Goal: Transaction & Acquisition: Purchase product/service

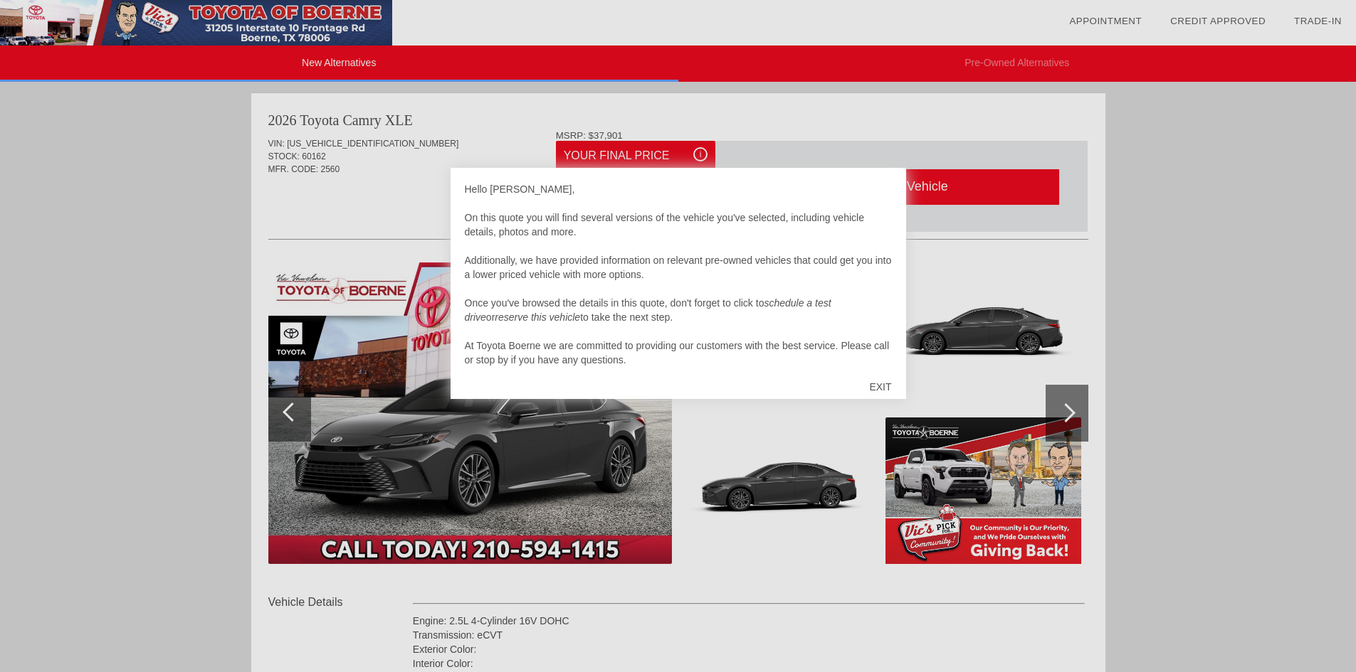
click at [887, 382] on div "EXIT" at bounding box center [880, 387] width 51 height 43
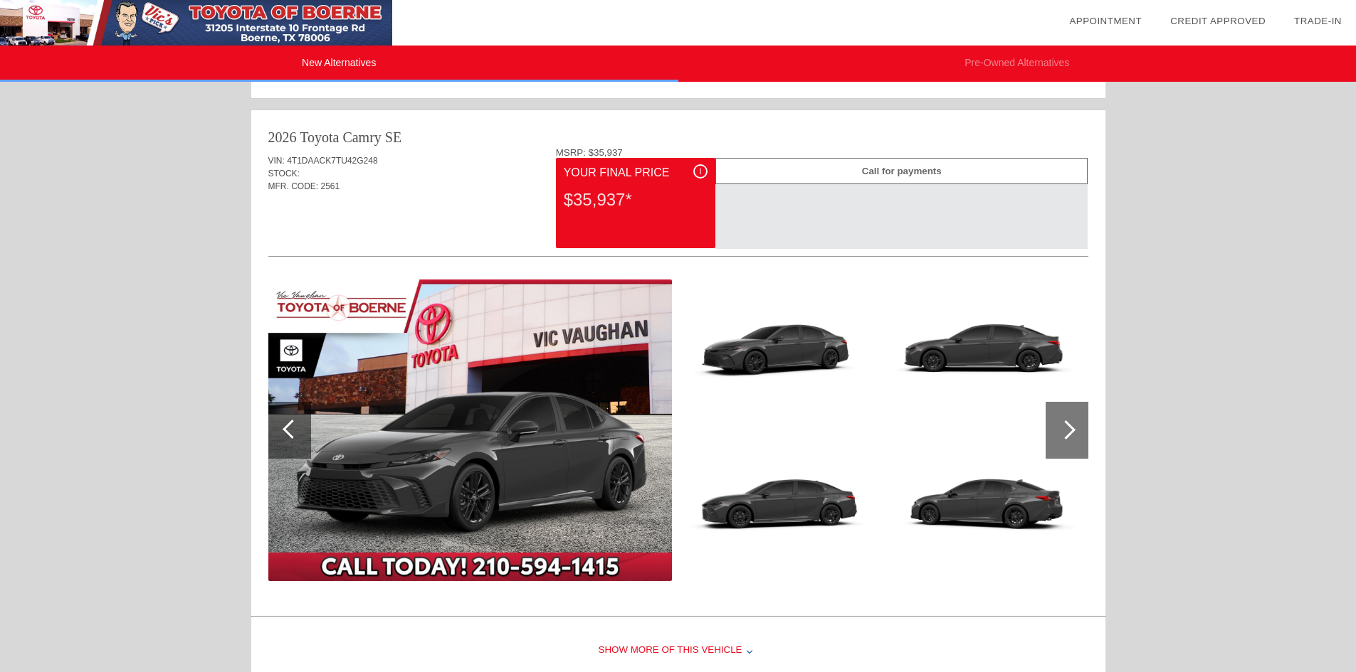
scroll to position [712, 0]
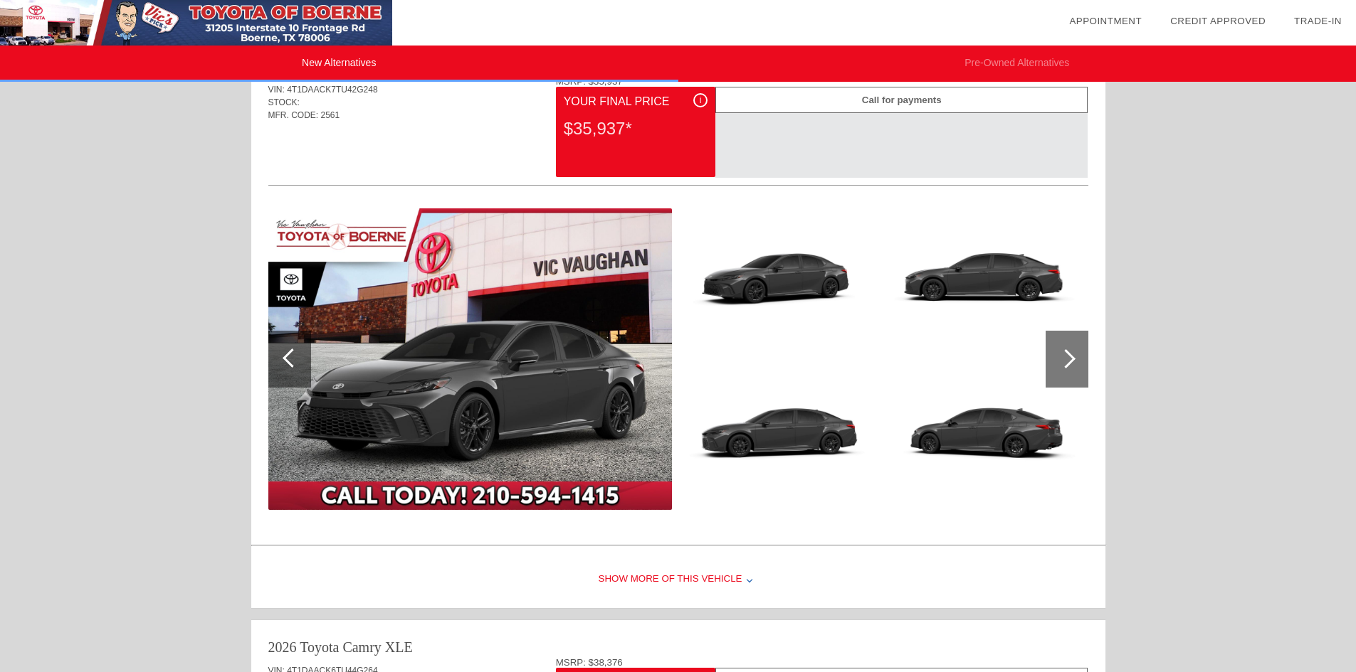
click at [1064, 358] on div at bounding box center [1065, 358] width 19 height 19
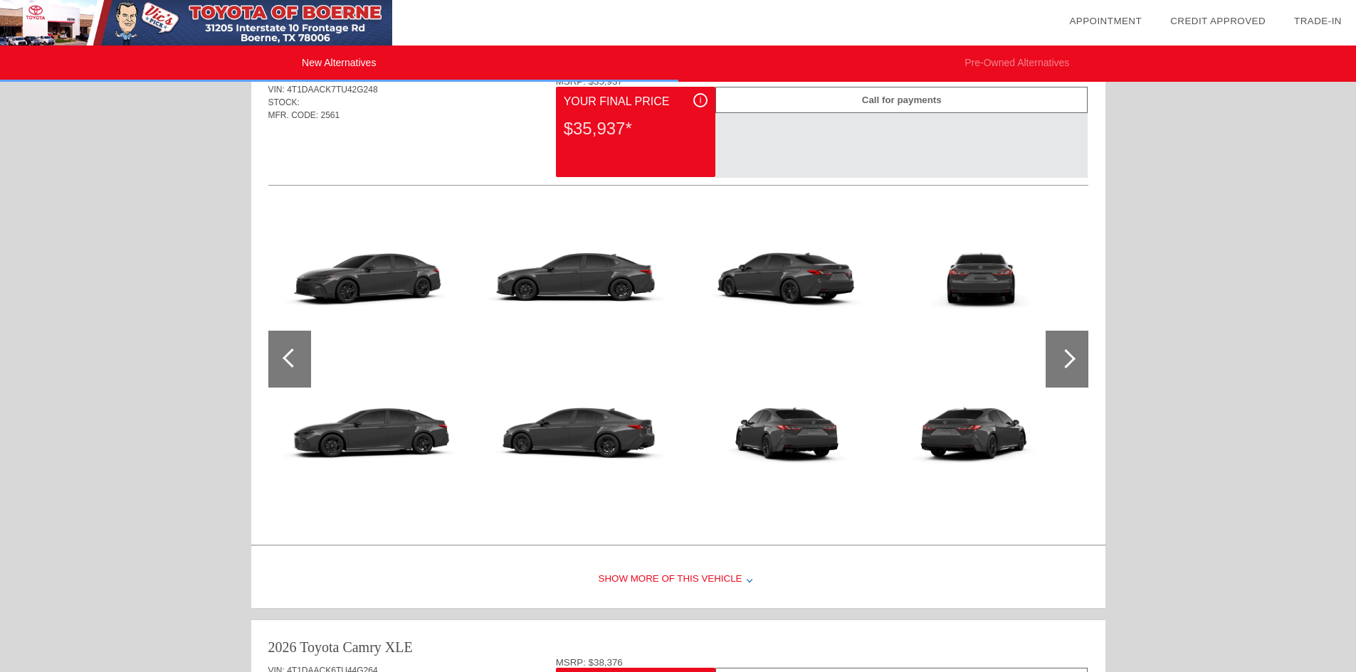
click at [1064, 358] on div at bounding box center [1065, 358] width 19 height 19
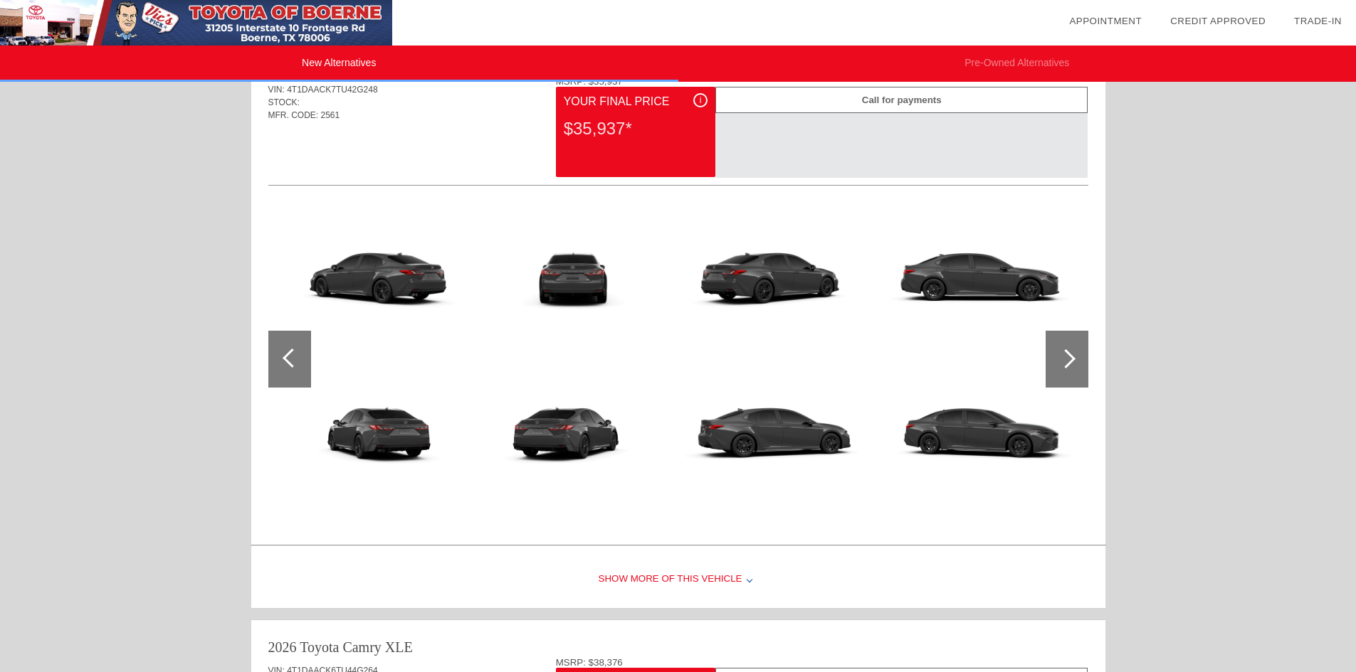
click at [1064, 358] on div at bounding box center [1065, 358] width 19 height 19
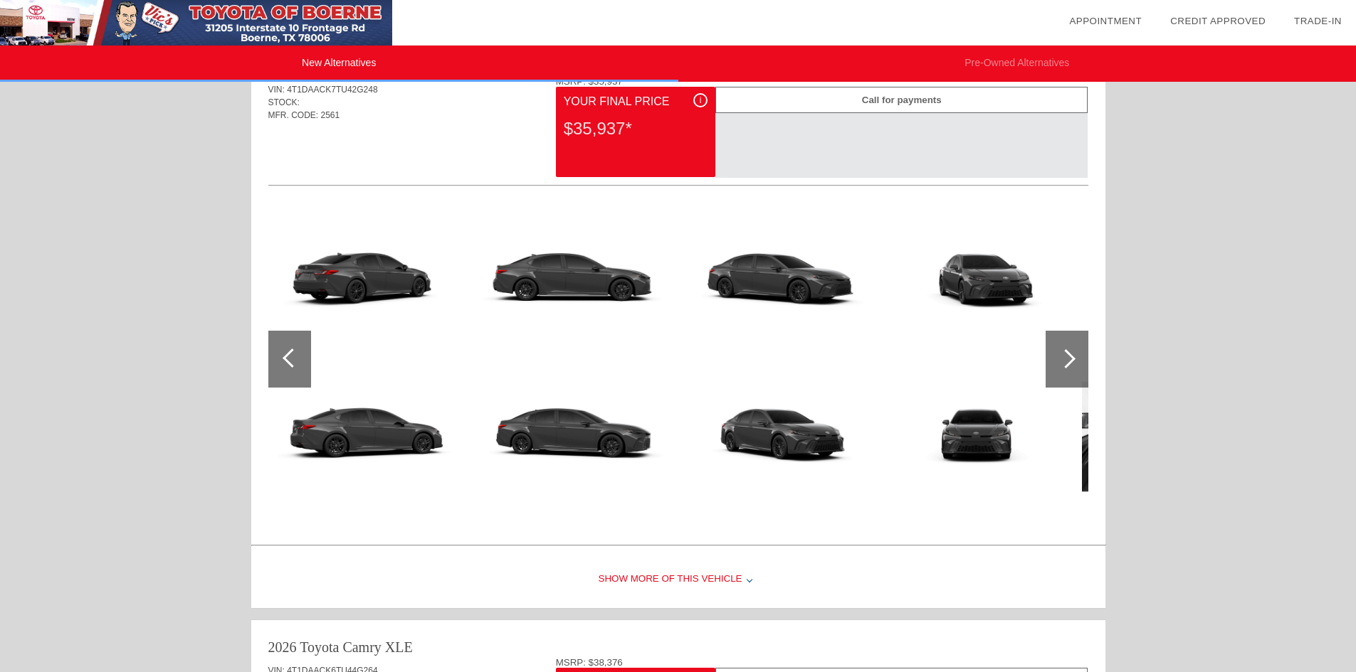
click at [1064, 358] on div at bounding box center [1065, 358] width 19 height 19
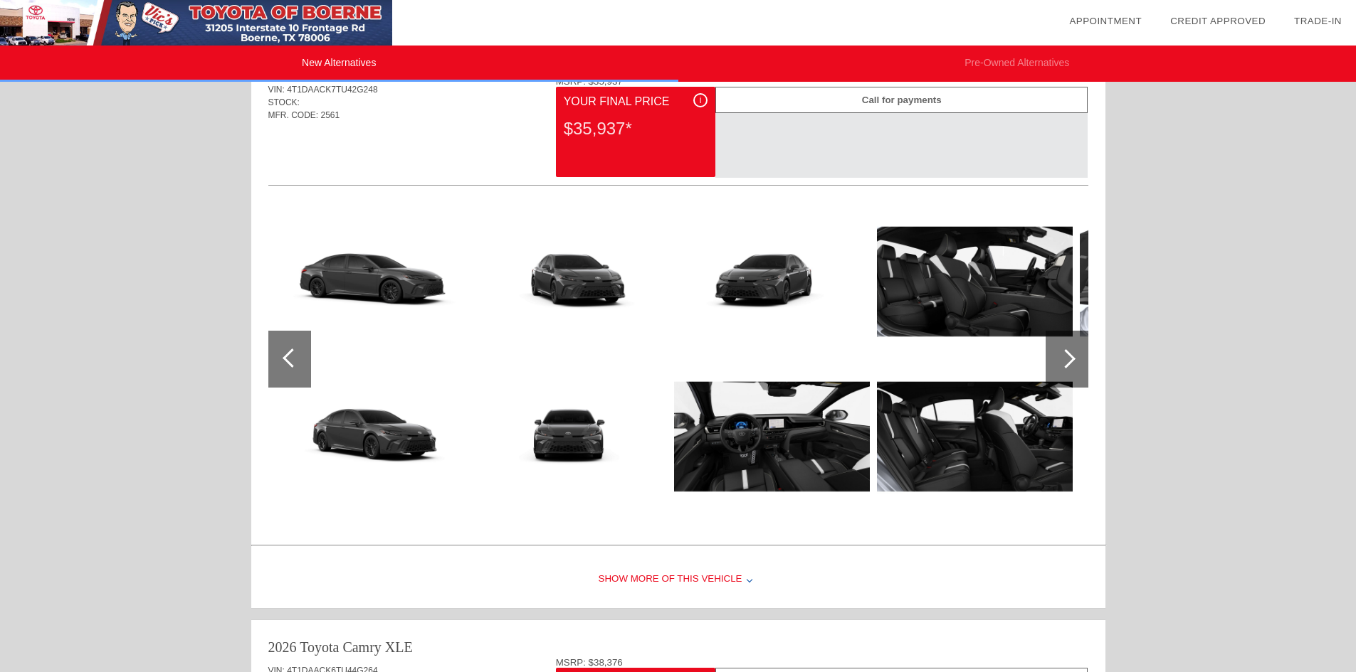
click at [1064, 358] on div at bounding box center [1065, 358] width 19 height 19
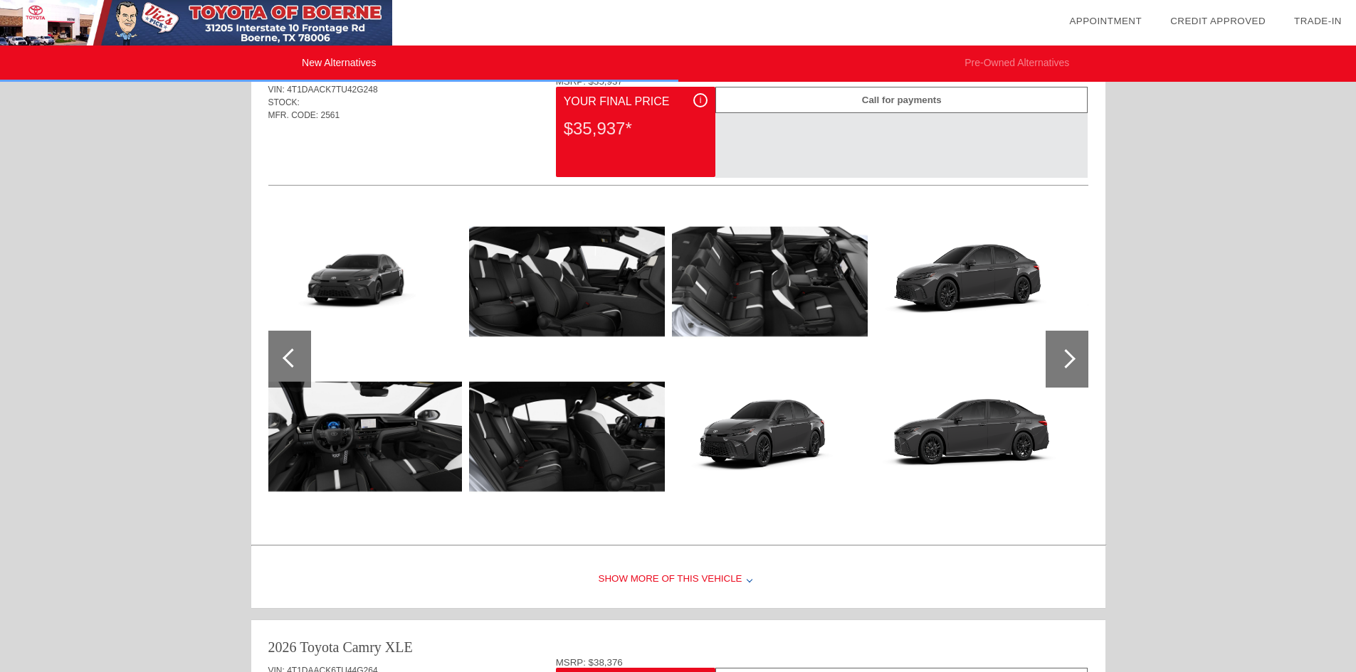
click at [1064, 358] on div at bounding box center [1065, 358] width 19 height 19
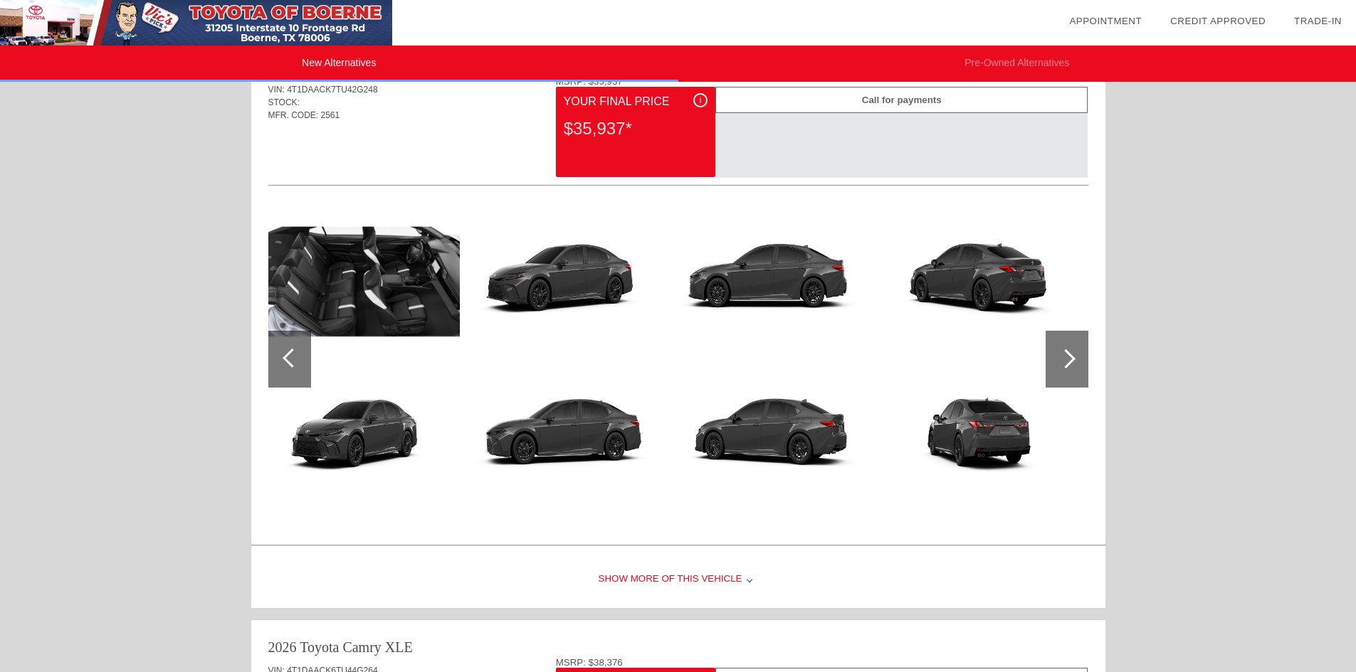
click at [1064, 358] on div at bounding box center [1065, 358] width 19 height 19
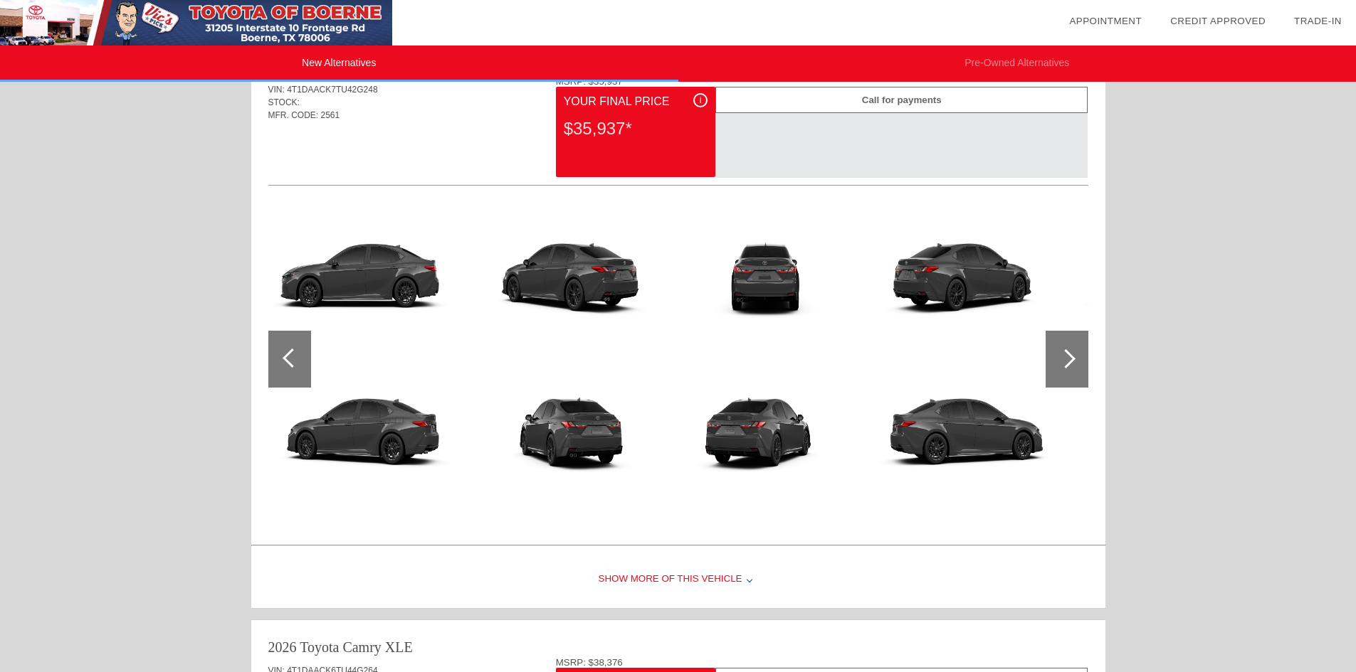
click at [1064, 358] on div at bounding box center [1065, 358] width 19 height 19
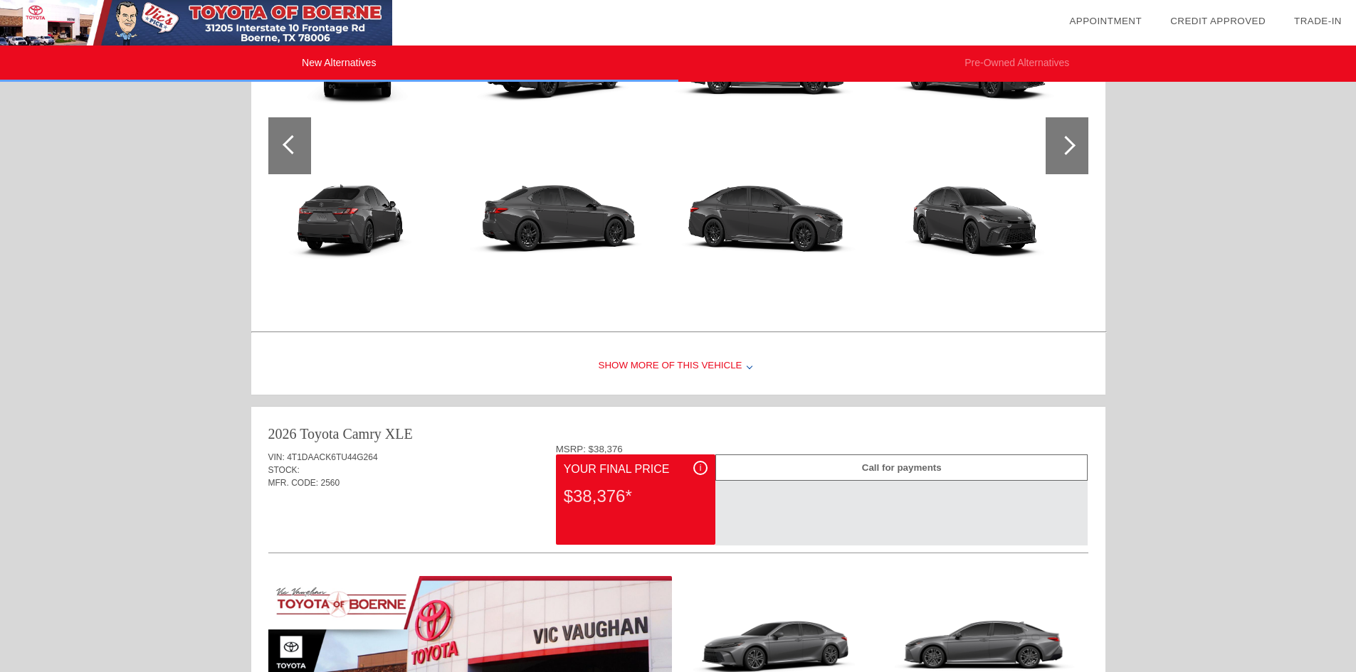
scroll to position [996, 0]
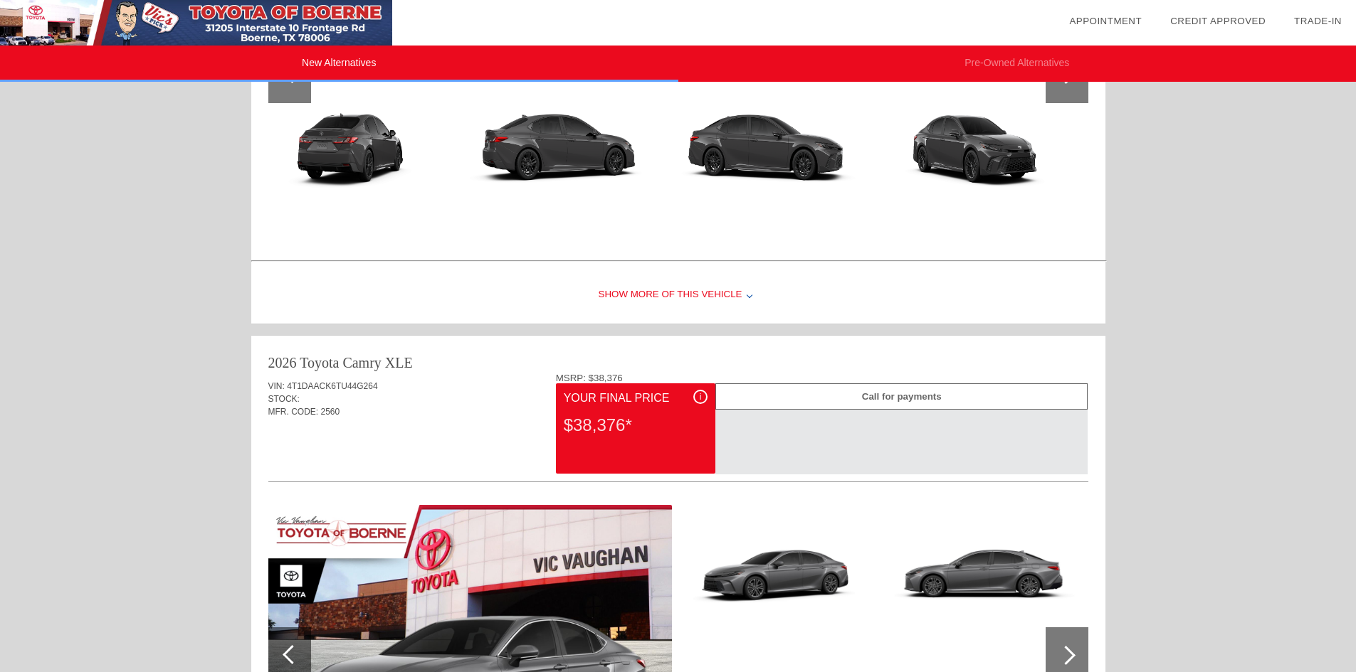
click at [643, 295] on div "Show More of this Vehicle" at bounding box center [678, 295] width 854 height 57
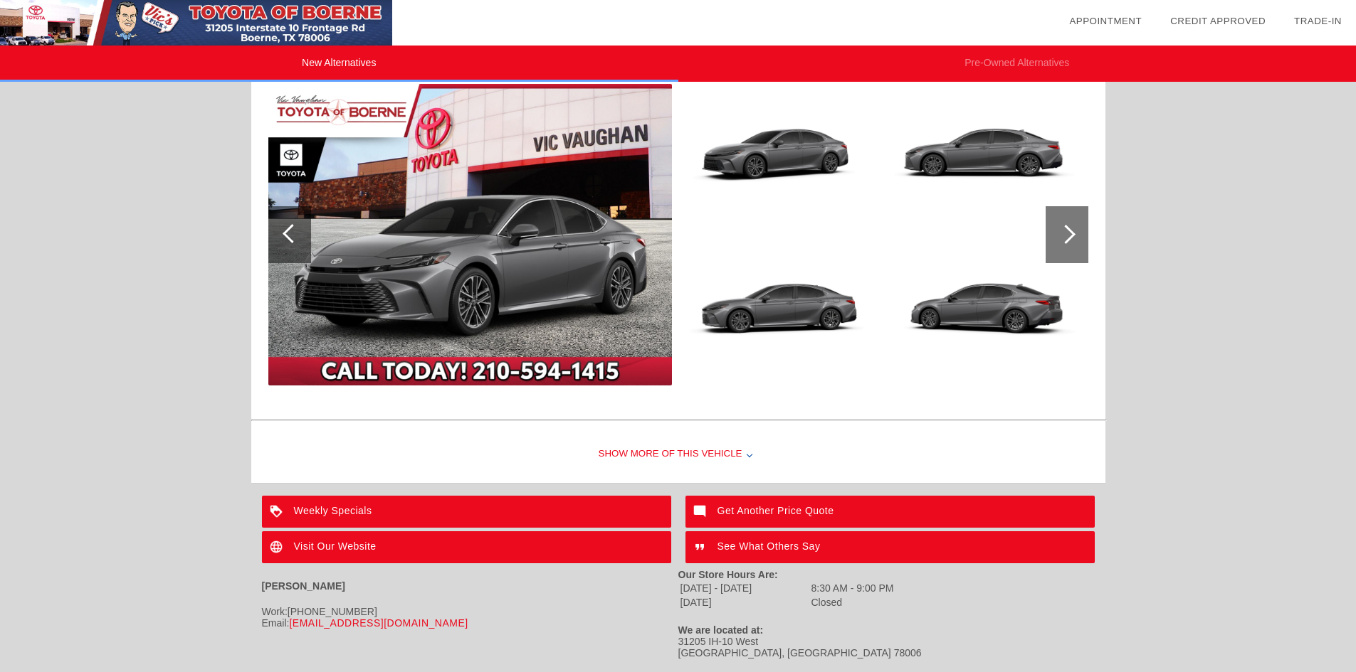
scroll to position [1524, 0]
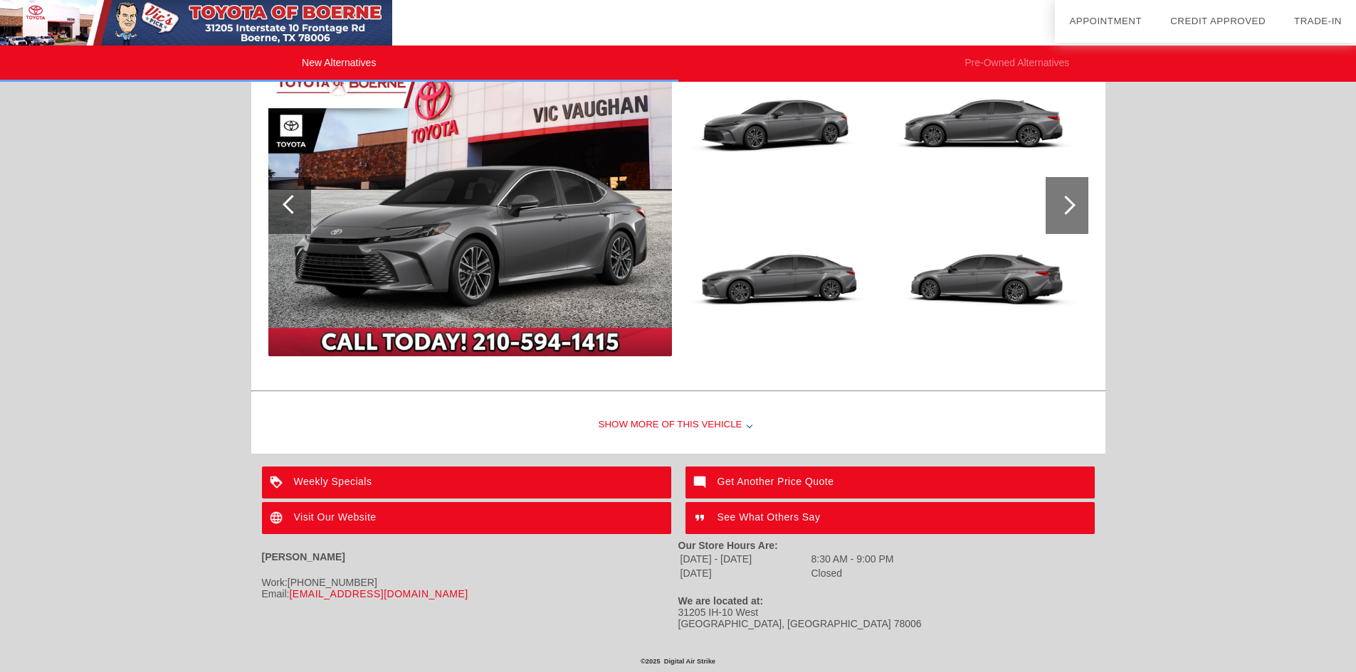
click at [746, 423] on div "Show More of this Vehicle" at bounding box center [678, 425] width 854 height 57
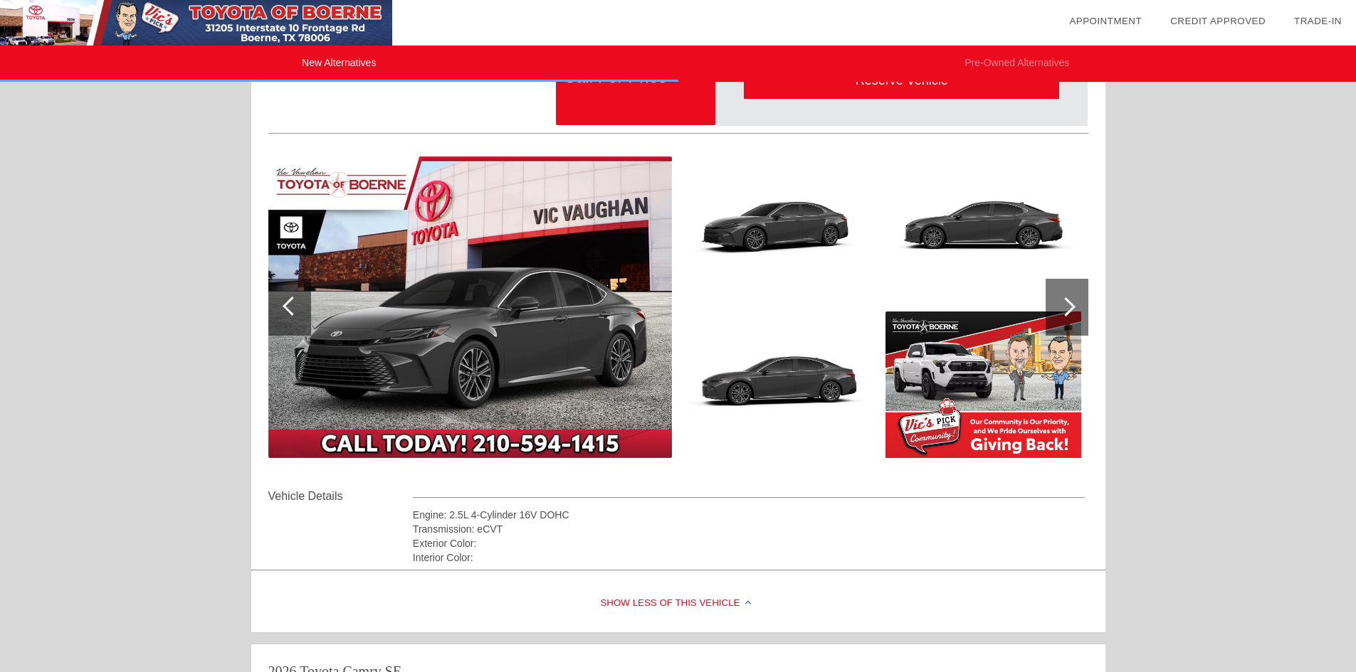
scroll to position [0, 0]
